Goal: Task Accomplishment & Management: Use online tool/utility

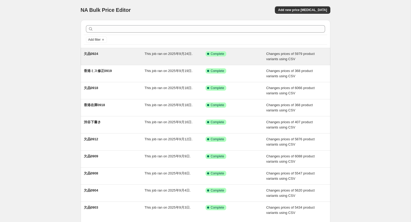
scroll to position [4, 0]
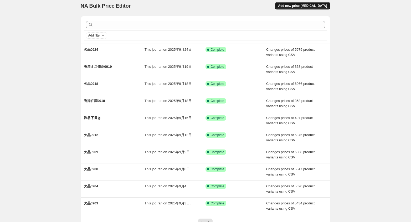
click at [296, 6] on span "Add new price [MEDICAL_DATA]" at bounding box center [302, 6] width 49 height 4
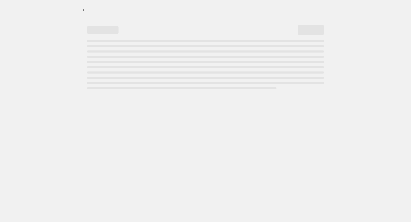
select select "percentage"
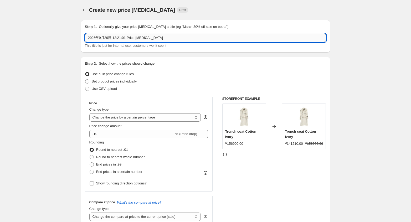
click at [124, 37] on input "2025年9月29日 12:21:01 Price [MEDICAL_DATA]" at bounding box center [205, 38] width 241 height 8
type input "欠品0929"
click at [92, 88] on span "Use CSV upload" at bounding box center [104, 89] width 25 height 4
click at [85, 87] on input "Use CSV upload" at bounding box center [85, 87] width 0 height 0
radio input "true"
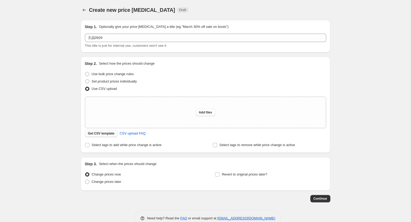
click at [101, 134] on span "Get CSV template" at bounding box center [101, 133] width 27 height 4
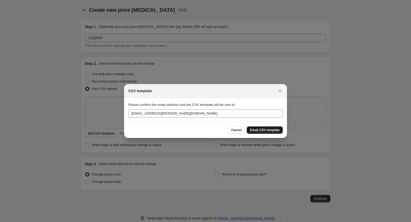
click at [252, 128] on span "Email CSV template" at bounding box center [265, 130] width 30 height 4
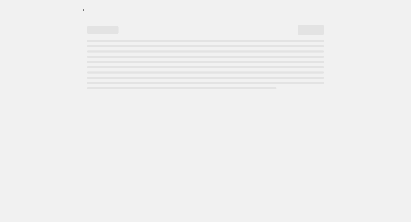
select select "percentage"
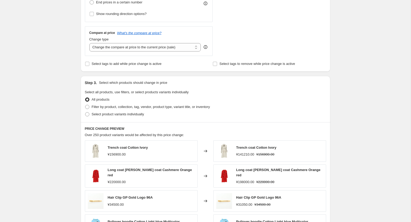
scroll to position [65, 0]
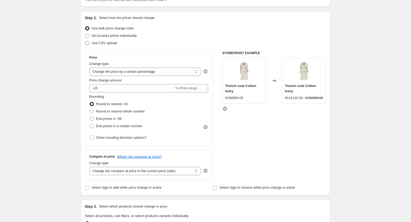
click at [95, 42] on span "Use CSV upload" at bounding box center [104, 43] width 25 height 4
click at [85, 41] on input "Use CSV upload" at bounding box center [85, 41] width 0 height 0
radio input "true"
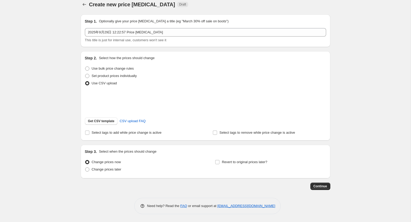
scroll to position [13, 0]
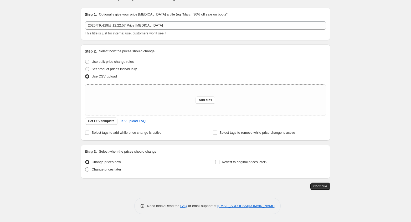
click at [68, 68] on div "Create new price change job. This page is ready Create new price change job Dra…" at bounding box center [205, 105] width 411 height 234
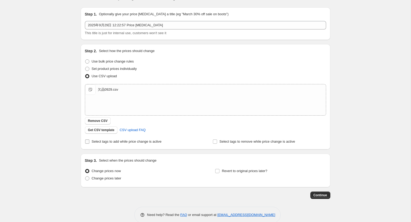
click at [89, 143] on label "Select tags to add while price change is active" at bounding box center [123, 141] width 77 height 7
click at [89, 143] on input "Select tags to add while price change is active" at bounding box center [87, 142] width 4 height 4
checkbox input "true"
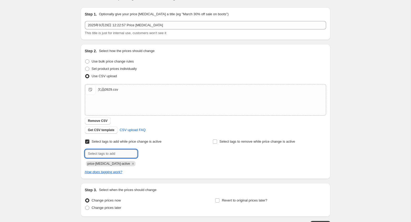
click at [101, 152] on input "text" at bounding box center [111, 154] width 53 height 8
type input "え"
type input "け"
type input "欠品0929"
click at [159, 152] on span "欠品0929" at bounding box center [155, 153] width 13 height 4
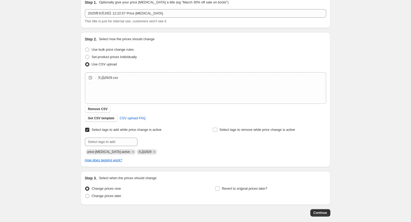
scroll to position [19, 0]
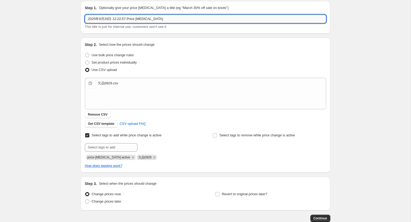
click at [150, 21] on input "2025年9月29日 12:22:57 Price change job" at bounding box center [205, 19] width 241 height 8
type input "k"
type input "欠品0929"
click at [60, 128] on div "Create new price change job. This page is ready Create new price change job Dra…" at bounding box center [205, 117] width 411 height 273
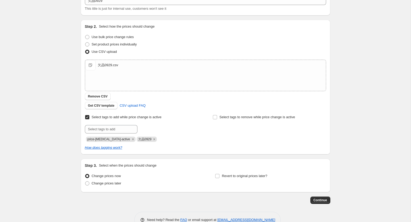
scroll to position [51, 0]
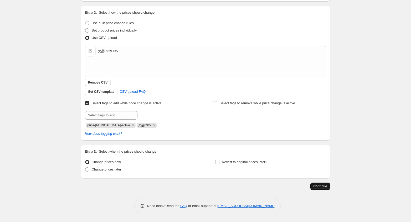
click at [320, 188] on button "Continue" at bounding box center [320, 186] width 20 height 7
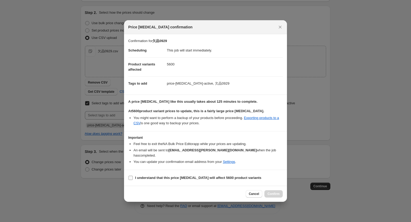
click at [153, 176] on b "I understand that this price change job will affect 5600 product variants" at bounding box center [198, 178] width 126 height 4
click at [133, 176] on input "I understand that this price change job will affect 5600 product variants" at bounding box center [131, 178] width 4 height 4
checkbox input "true"
click at [275, 193] on span "Confirm" at bounding box center [274, 194] width 12 height 4
